Goal: Task Accomplishment & Management: Use online tool/utility

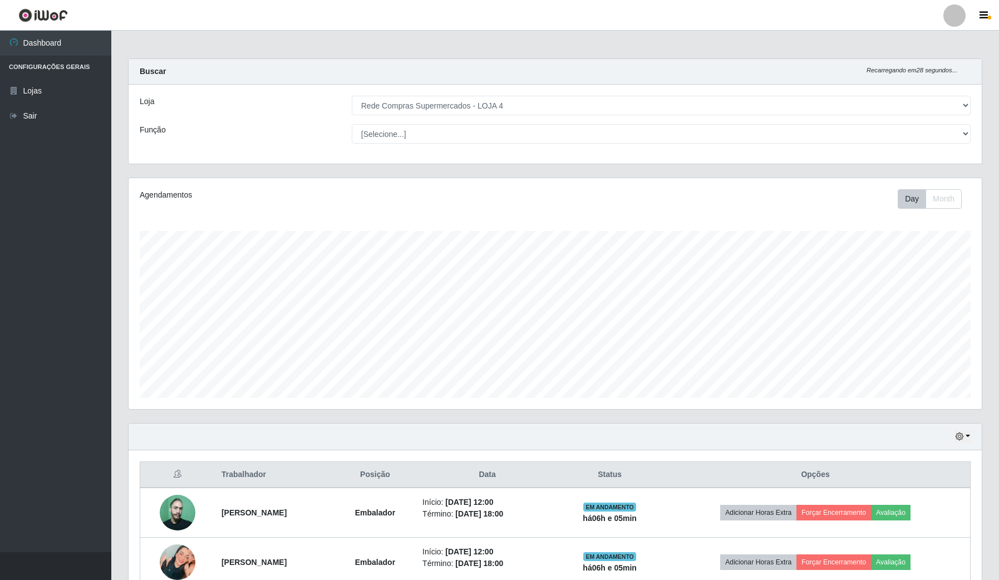
select select "159"
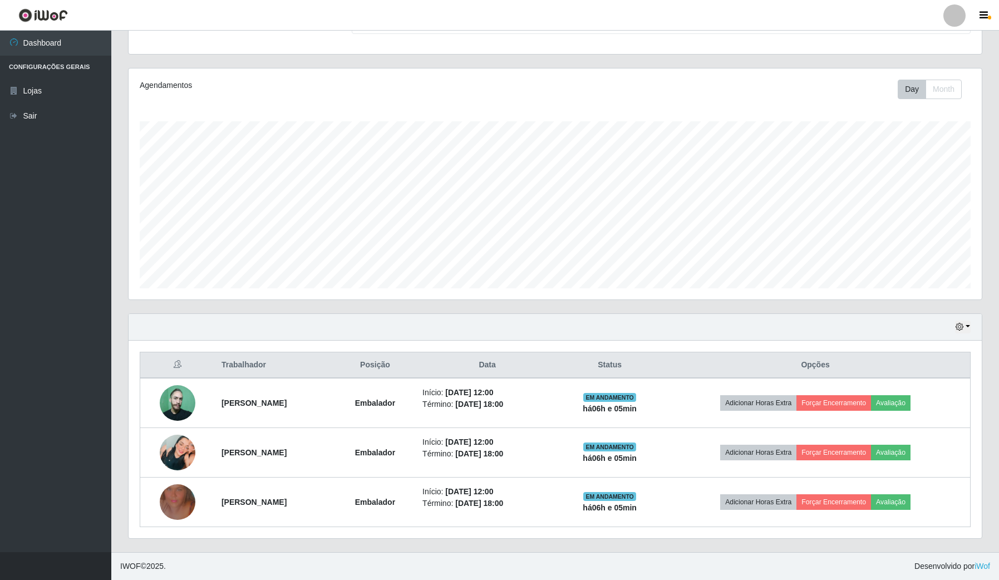
scroll to position [232, 853]
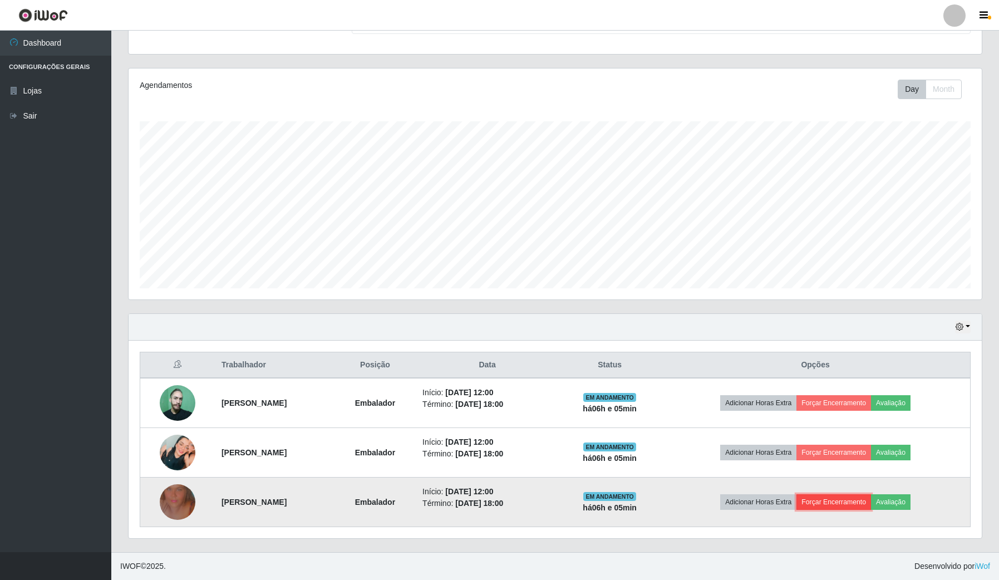
click at [858, 508] on button "Forçar Encerramento" at bounding box center [834, 502] width 75 height 16
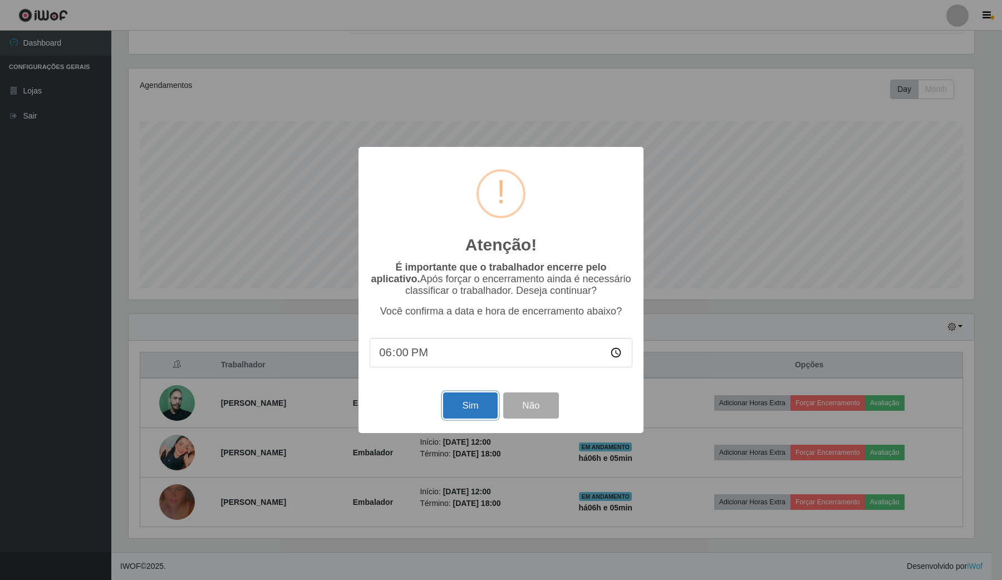
click at [483, 409] on button "Sim" at bounding box center [470, 405] width 54 height 26
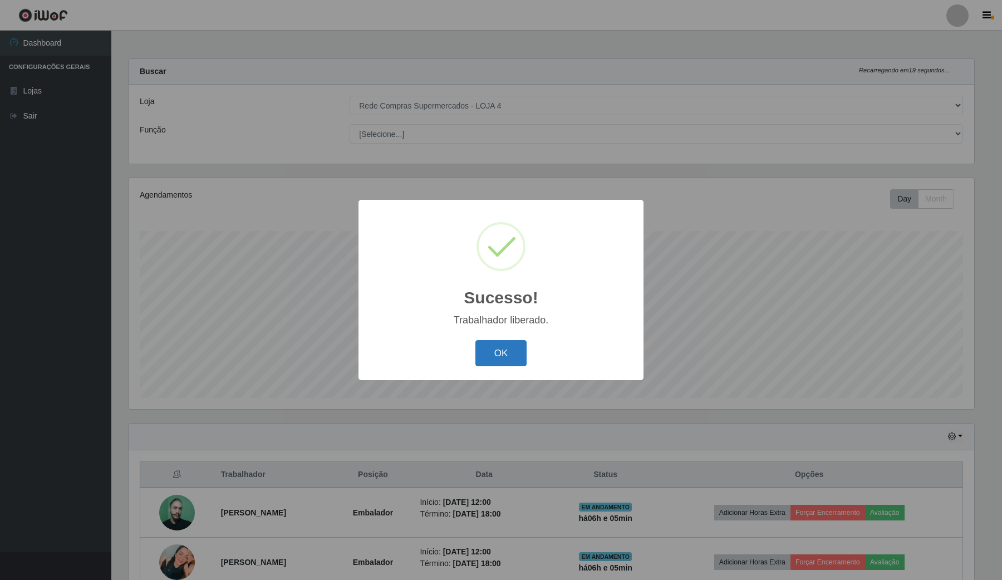
click at [495, 365] on button "OK" at bounding box center [501, 353] width 52 height 26
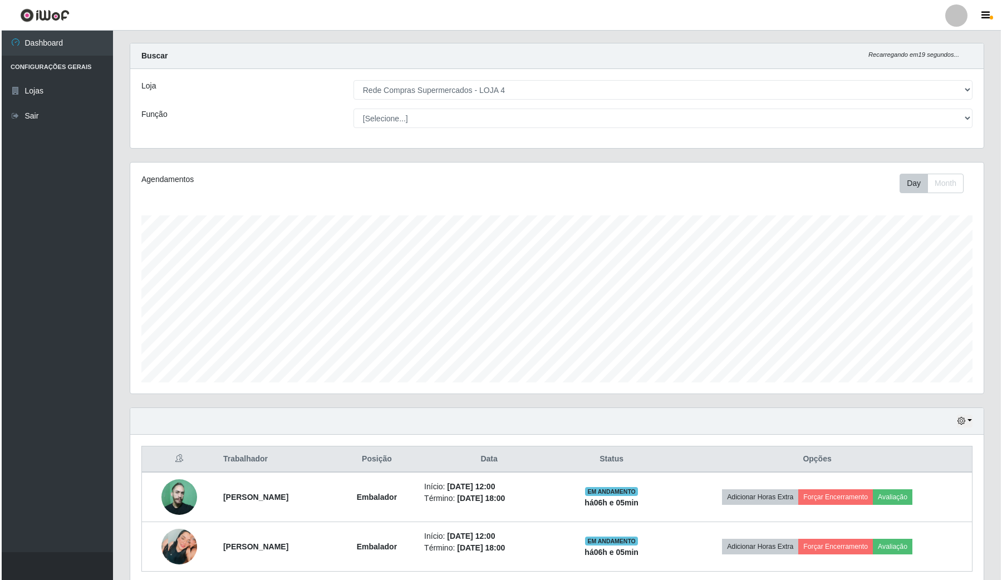
scroll to position [61, 0]
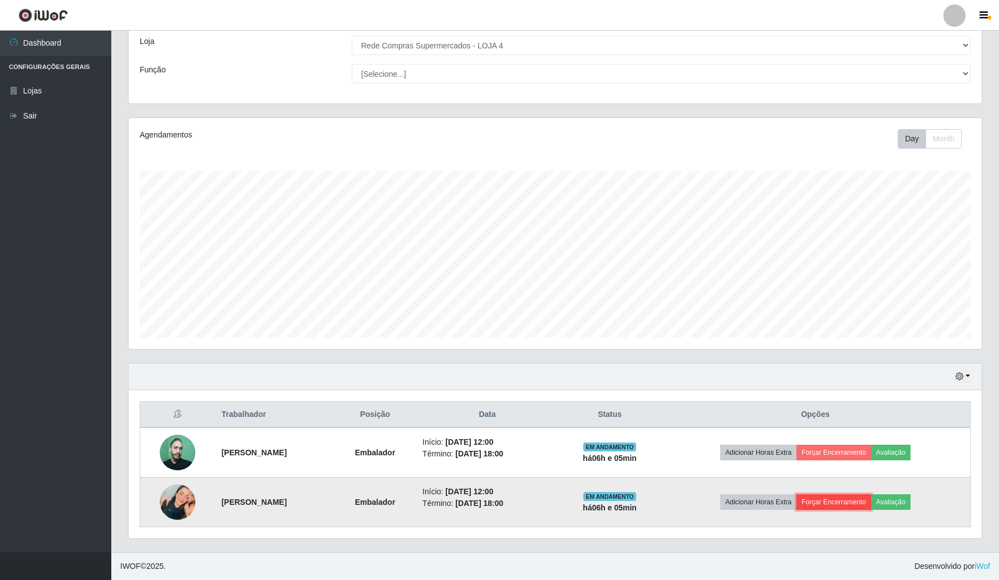
click at [838, 502] on button "Forçar Encerramento" at bounding box center [834, 502] width 75 height 16
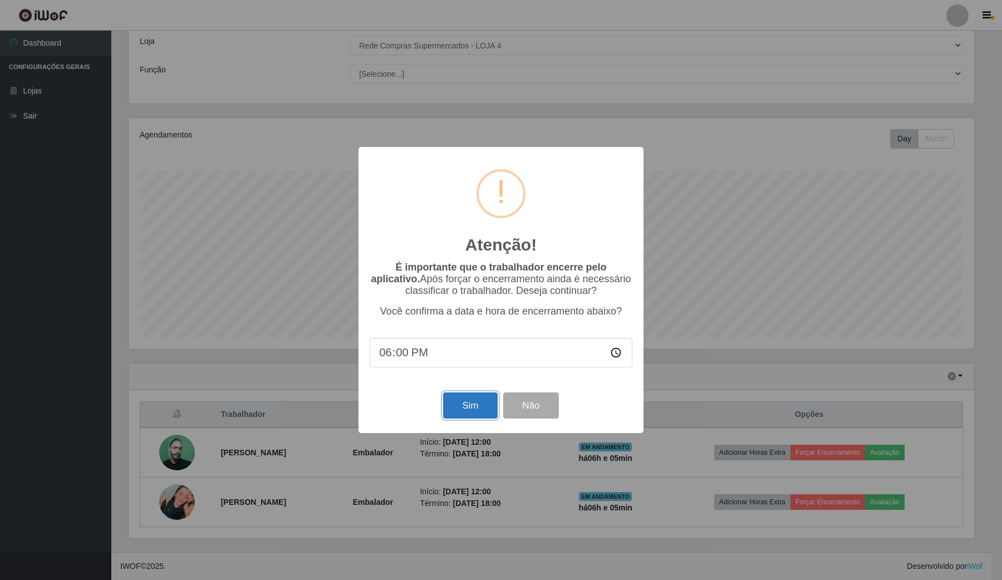
click at [475, 405] on button "Sim" at bounding box center [470, 405] width 54 height 26
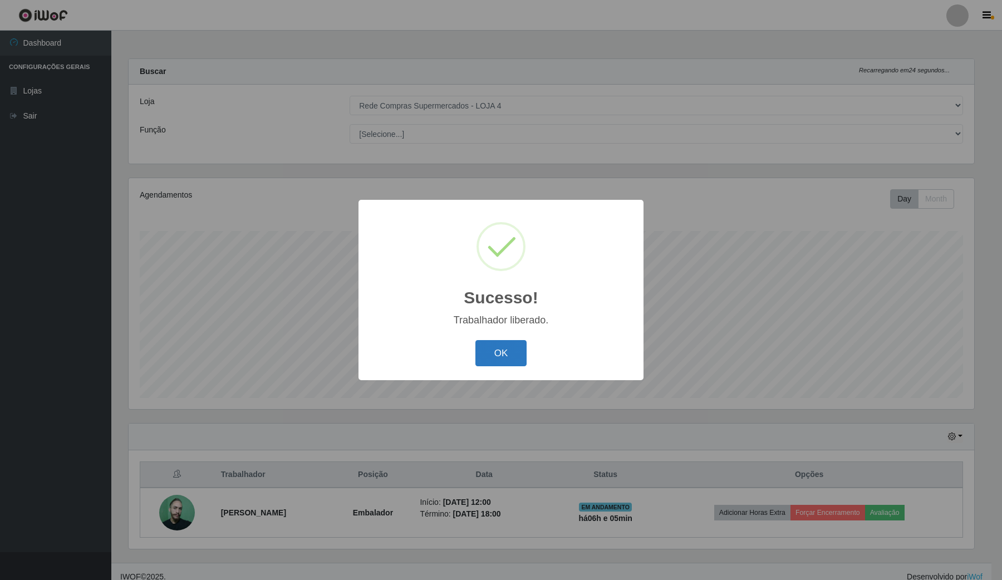
click at [508, 351] on button "OK" at bounding box center [501, 353] width 52 height 26
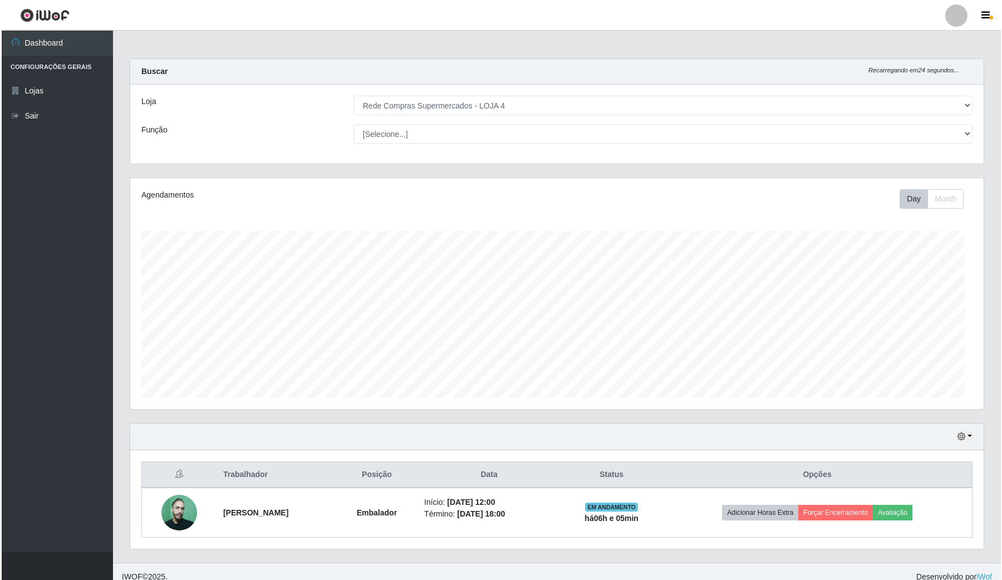
scroll to position [232, 853]
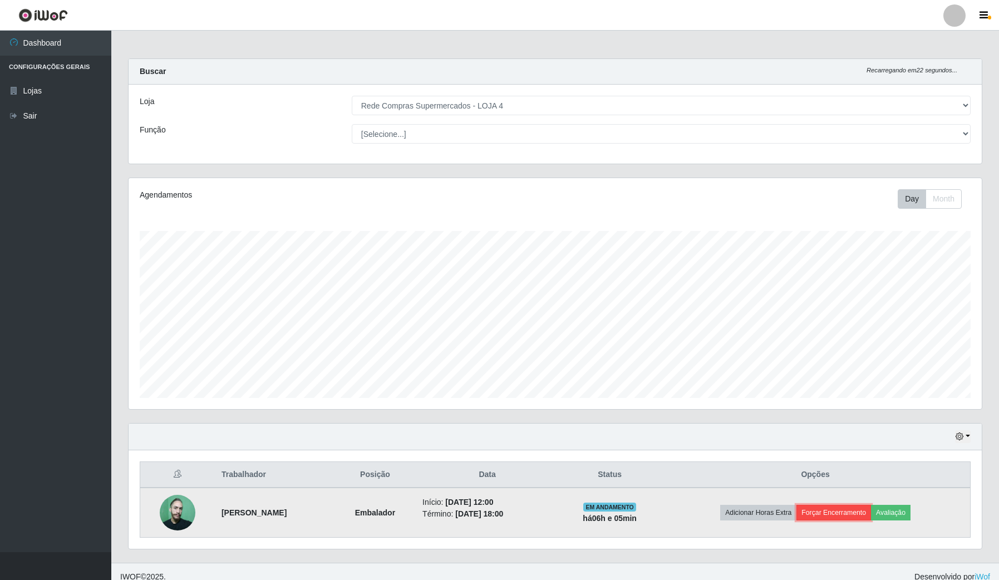
click at [839, 507] on button "Forçar Encerramento" at bounding box center [834, 513] width 75 height 16
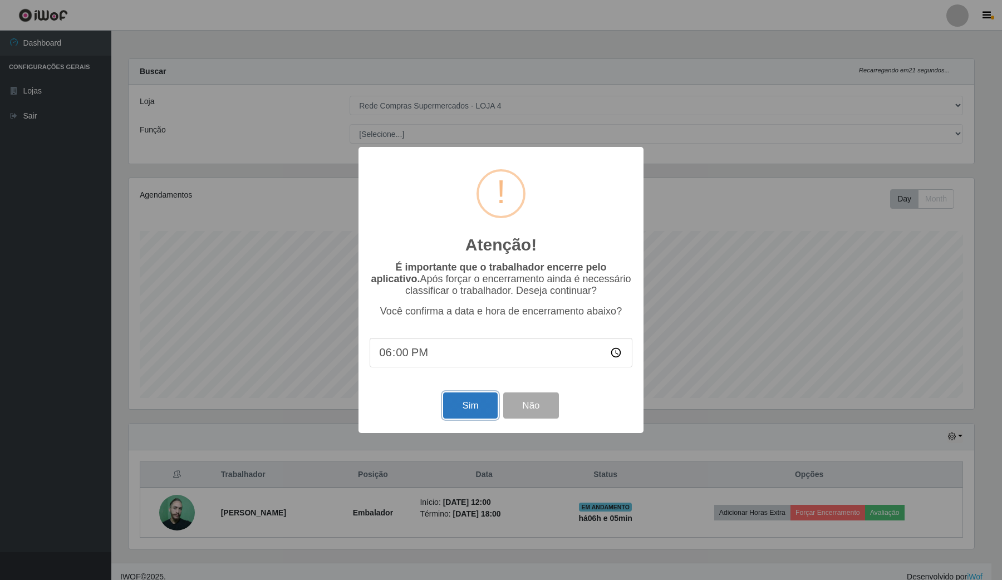
click at [471, 407] on button "Sim" at bounding box center [470, 405] width 54 height 26
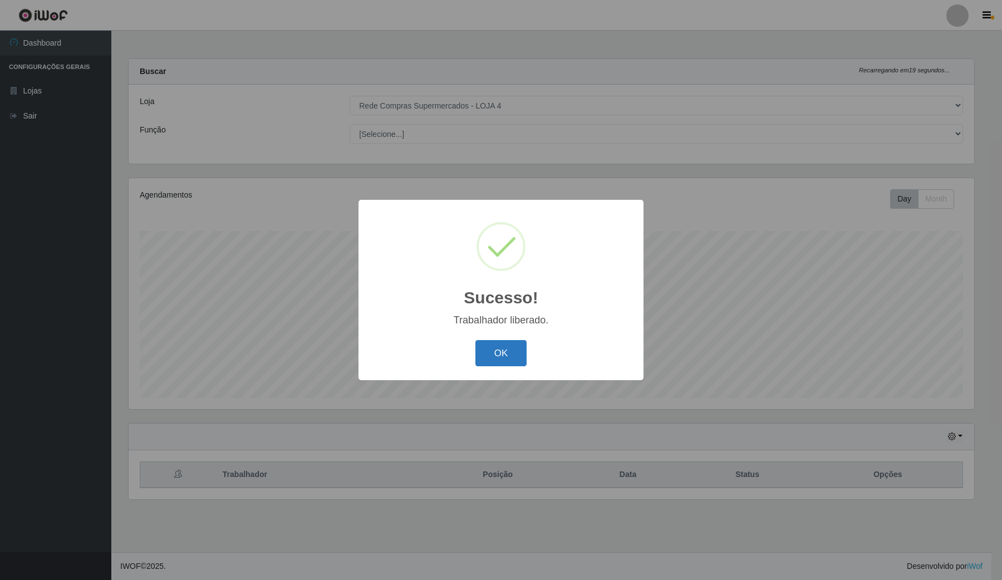
click at [510, 344] on button "OK" at bounding box center [501, 353] width 52 height 26
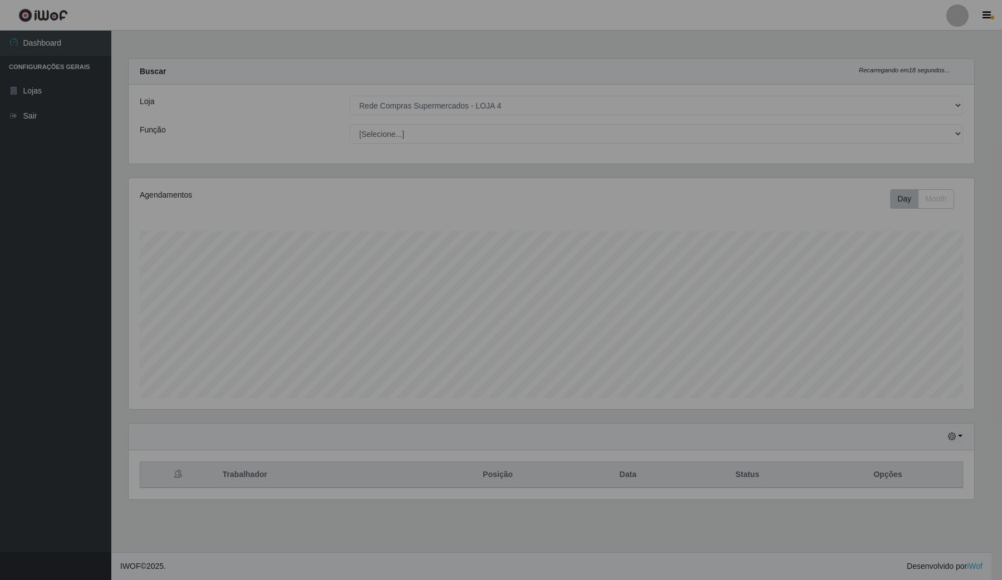
scroll to position [232, 856]
